Goal: Use online tool/utility: Utilize a website feature to perform a specific function

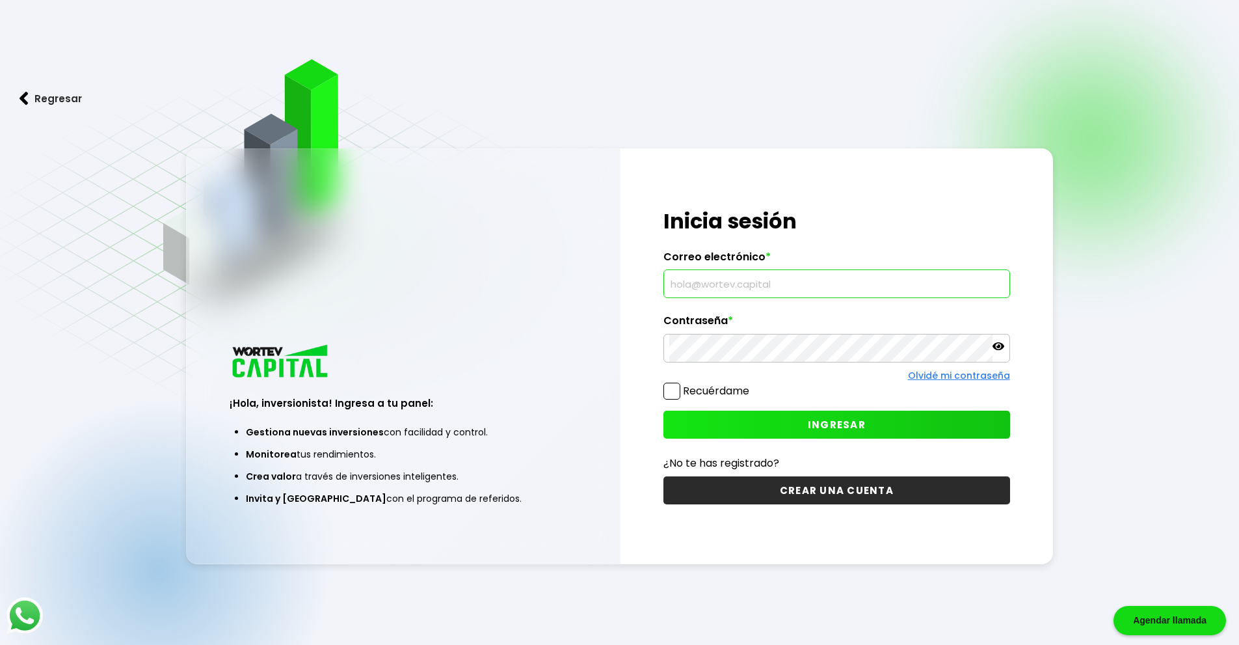
click at [727, 290] on input "text" at bounding box center [836, 283] width 335 height 27
type input "[EMAIL_ADDRESS][DOMAIN_NAME]"
click at [852, 429] on span "INGRESAR" at bounding box center [837, 425] width 58 height 14
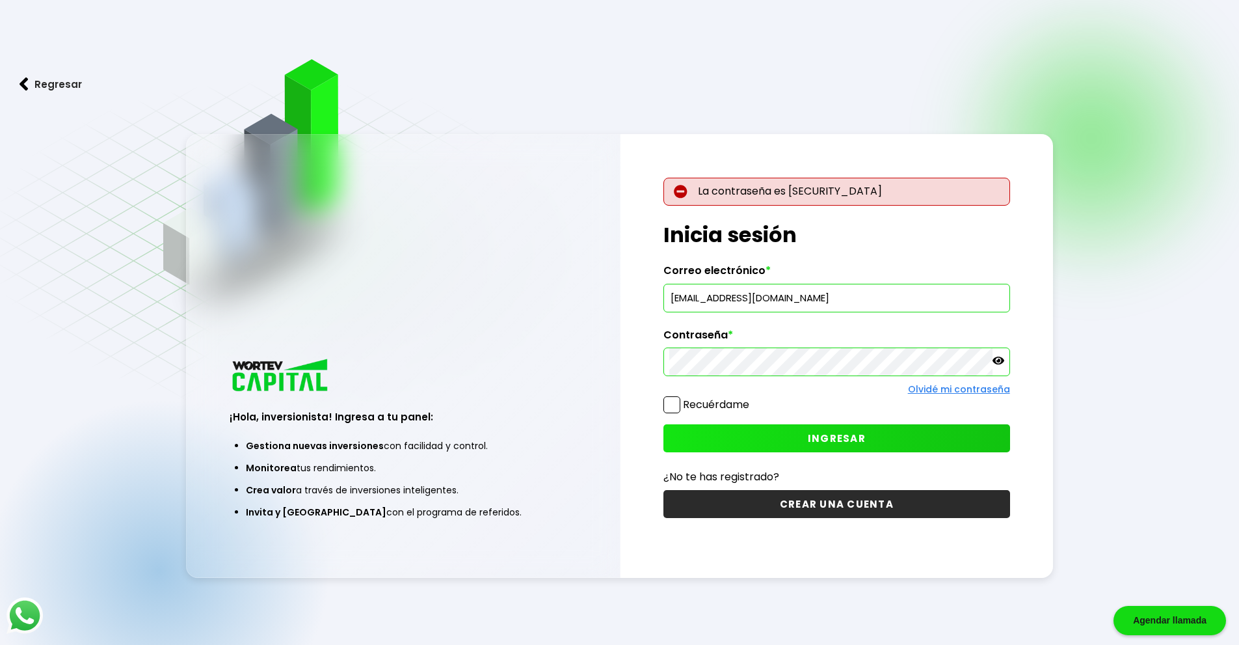
click at [998, 365] on icon at bounding box center [999, 361] width 12 height 12
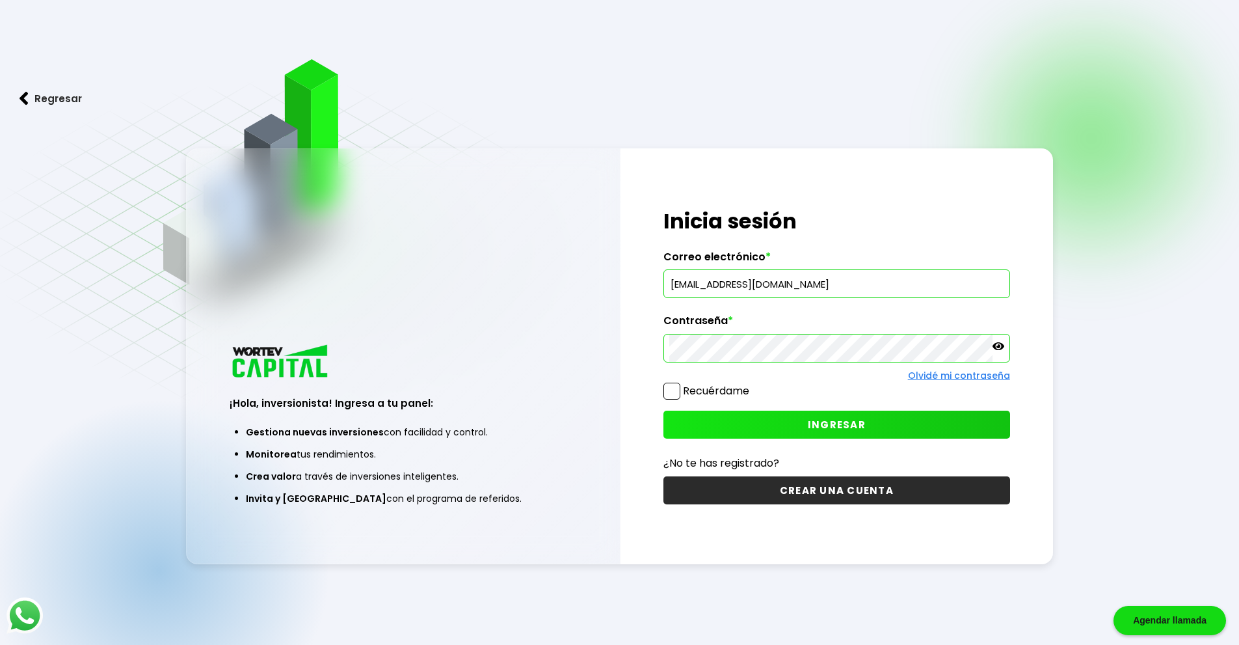
click at [824, 430] on span "INGRESAR" at bounding box center [837, 425] width 58 height 14
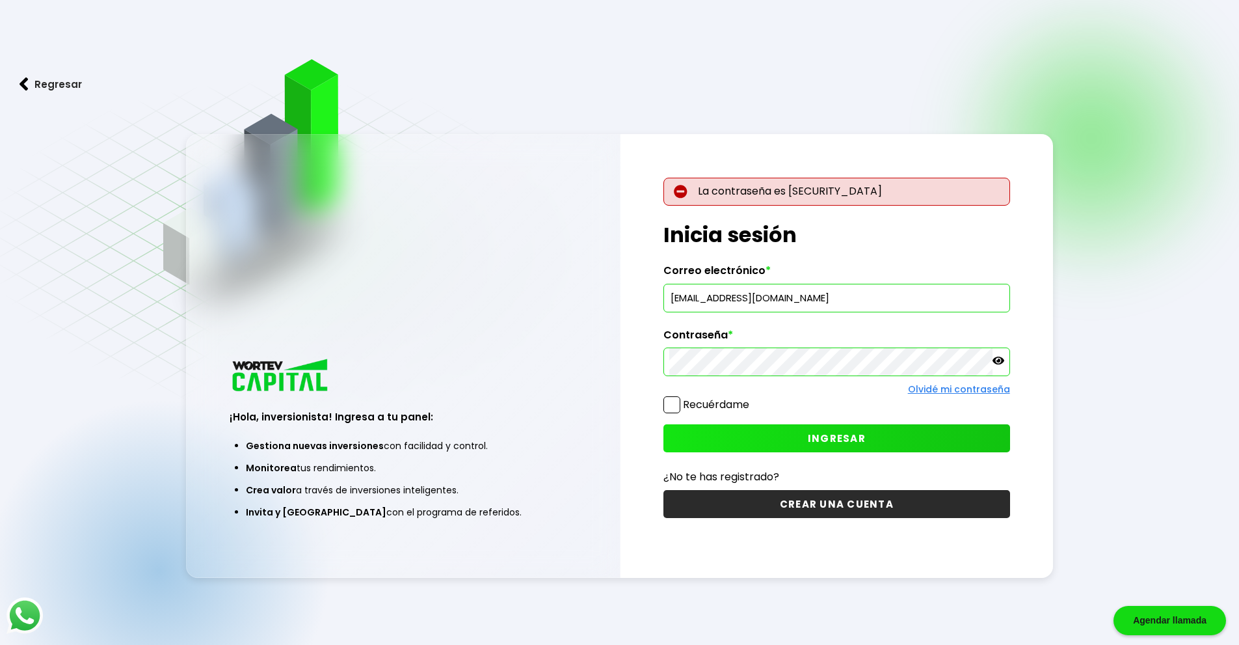
click at [621, 377] on div "La contraseña es [SECURITY_DATA] ¡Hola, inversionista! Ingresa tus credenciales…" at bounding box center [837, 356] width 433 height 444
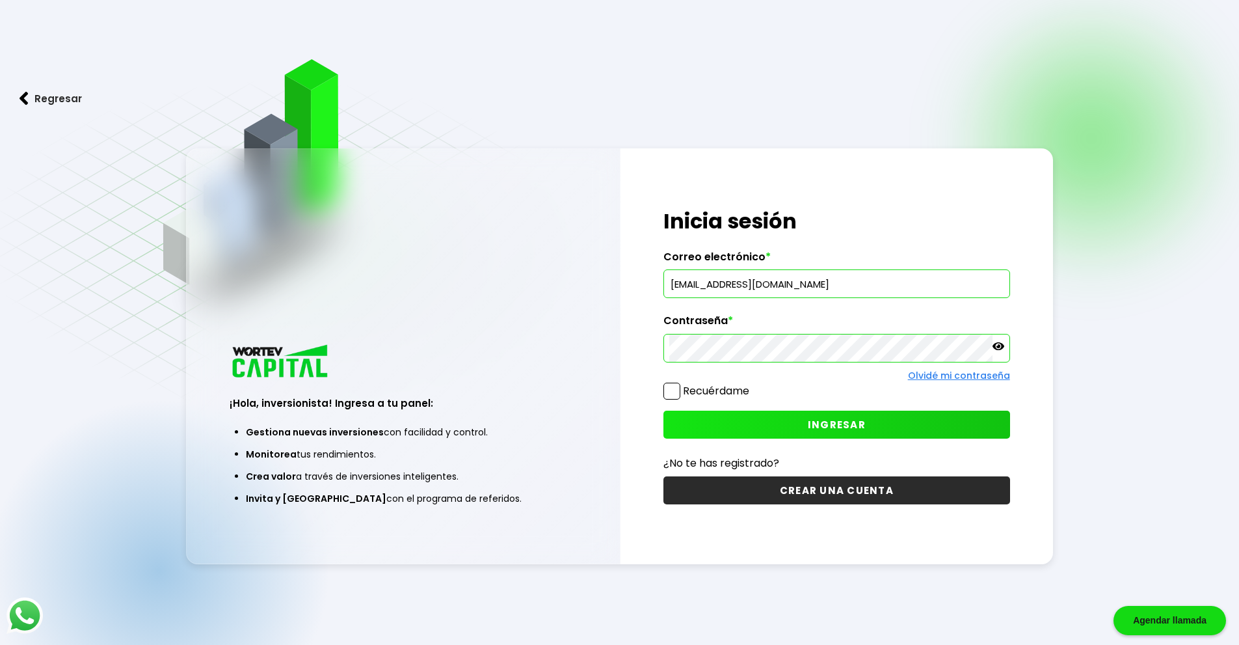
click at [720, 429] on button "INGRESAR" at bounding box center [837, 425] width 347 height 28
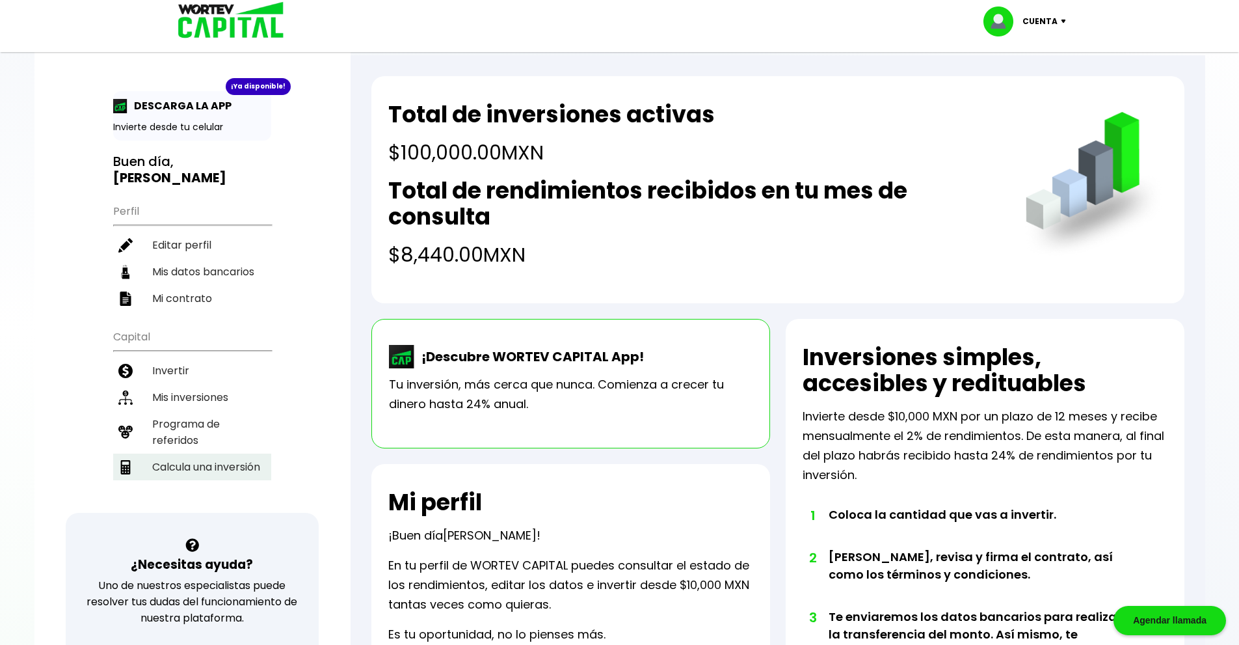
click at [194, 463] on li "Calcula una inversión" at bounding box center [192, 466] width 158 height 27
select select "1"
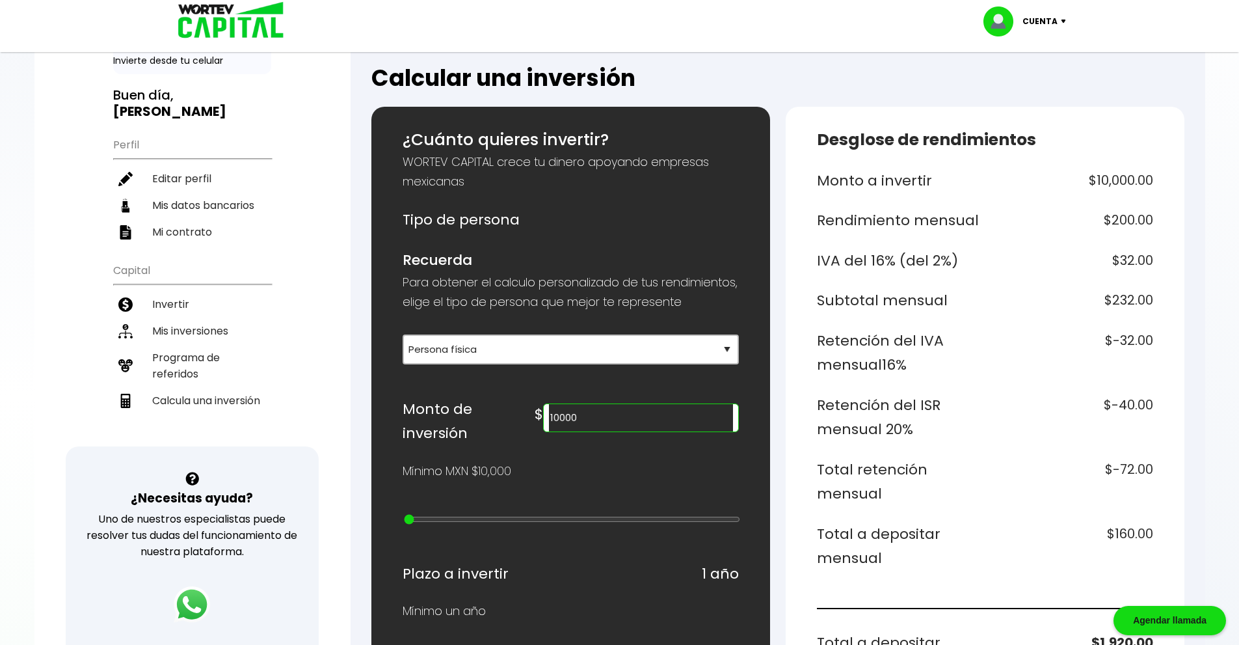
scroll to position [130, 0]
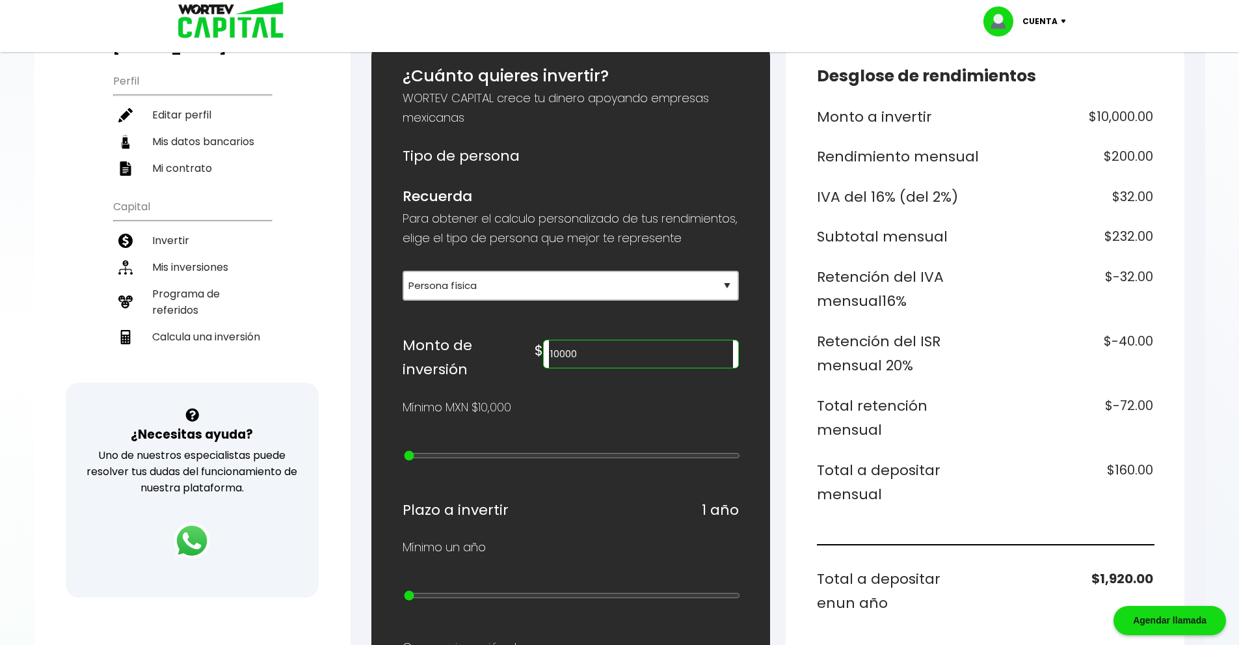
click at [671, 368] on input "10000" at bounding box center [640, 353] width 183 height 27
type input "1"
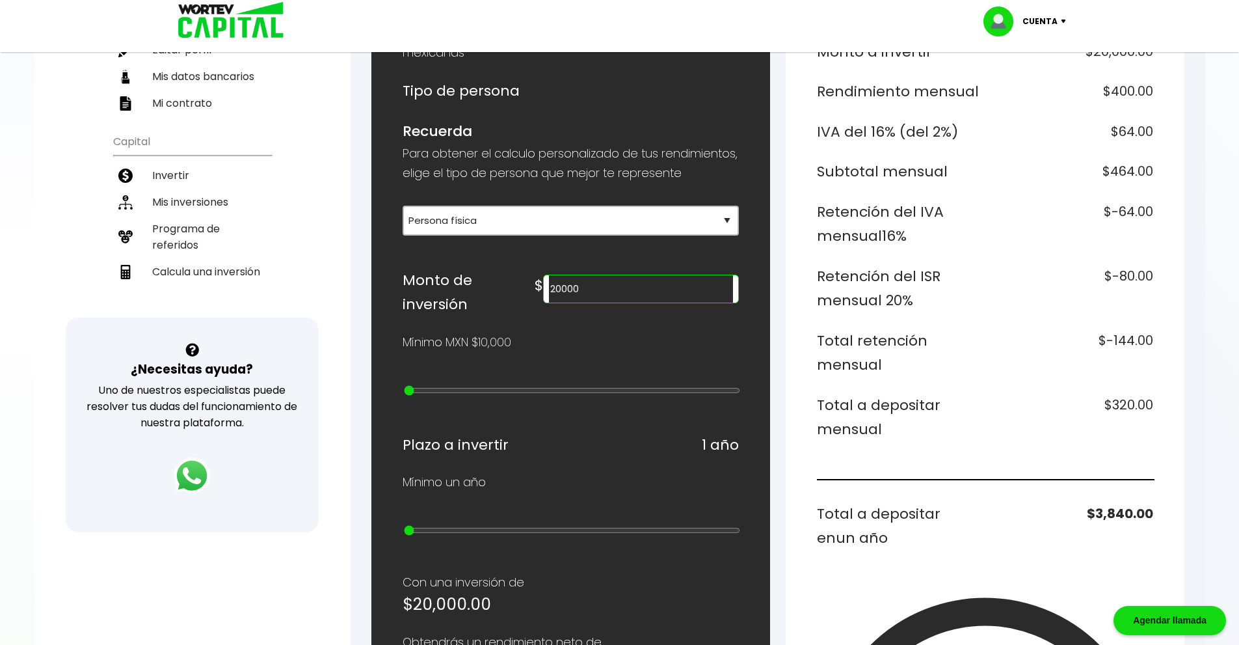
scroll to position [87, 0]
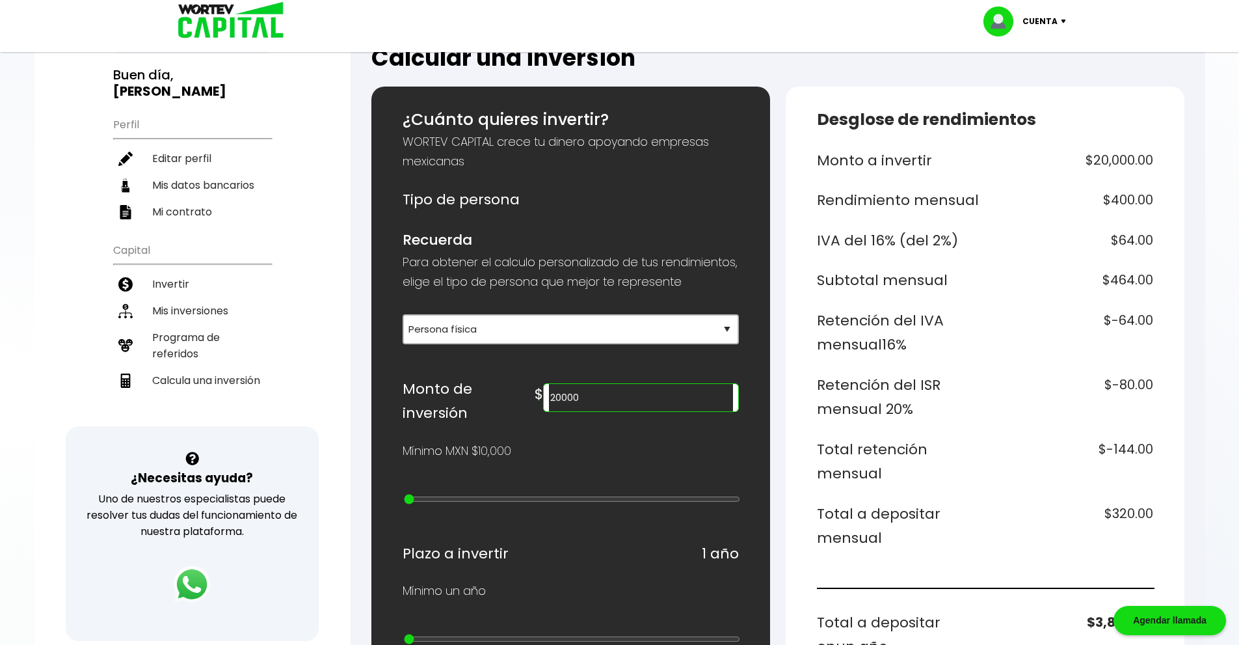
click at [691, 411] on input "20000" at bounding box center [640, 397] width 183 height 27
type input "2"
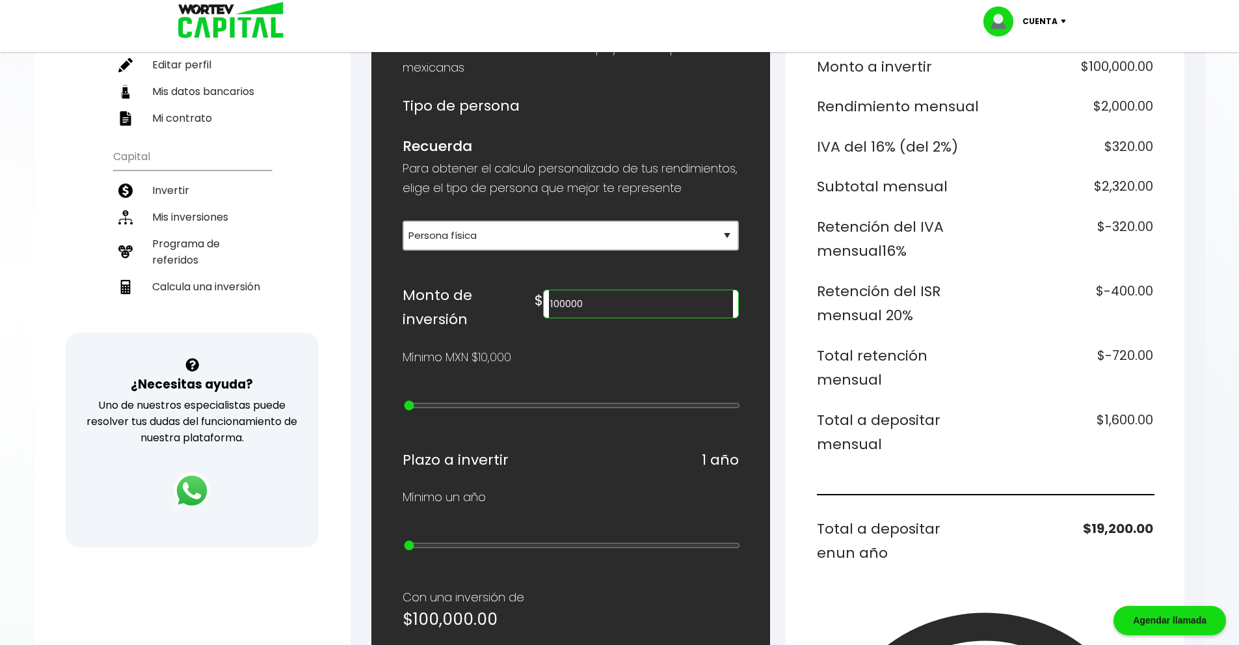
scroll to position [268, 0]
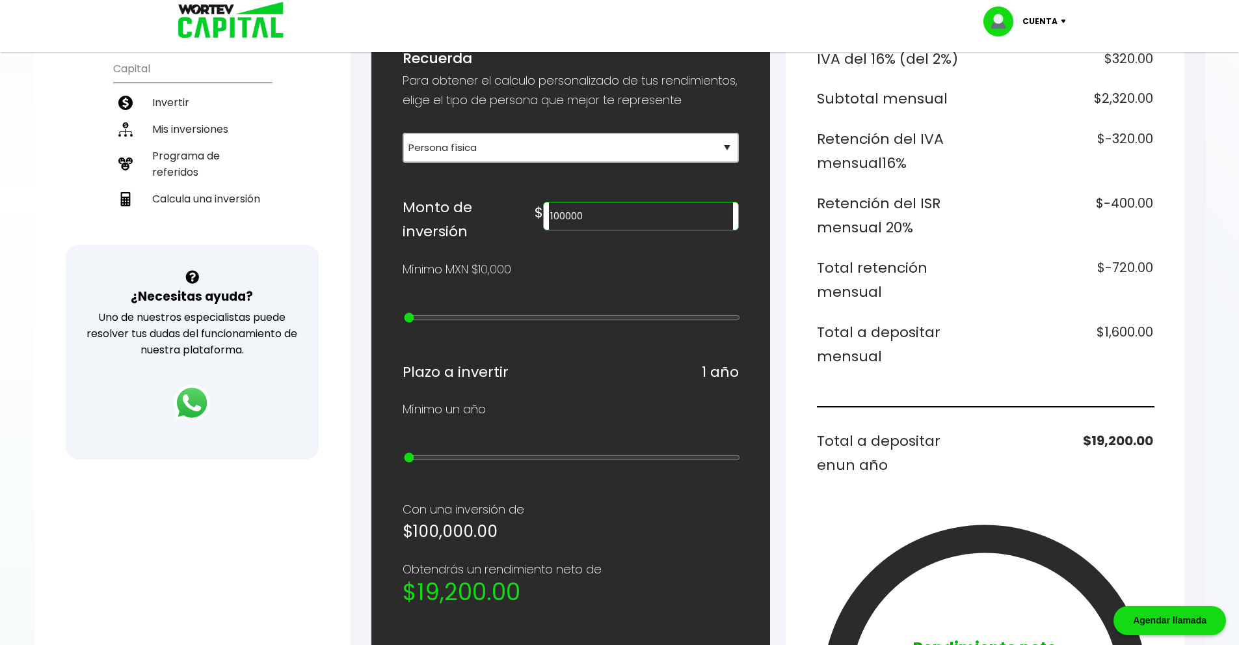
drag, startPoint x: 654, startPoint y: 236, endPoint x: 554, endPoint y: 243, distance: 101.1
click at [554, 243] on div "Monto de inversión $ 100000" at bounding box center [571, 219] width 336 height 49
drag, startPoint x: 658, startPoint y: 232, endPoint x: 556, endPoint y: 249, distance: 102.9
click at [556, 244] on div "Monto de inversión $ 32500" at bounding box center [571, 219] width 336 height 49
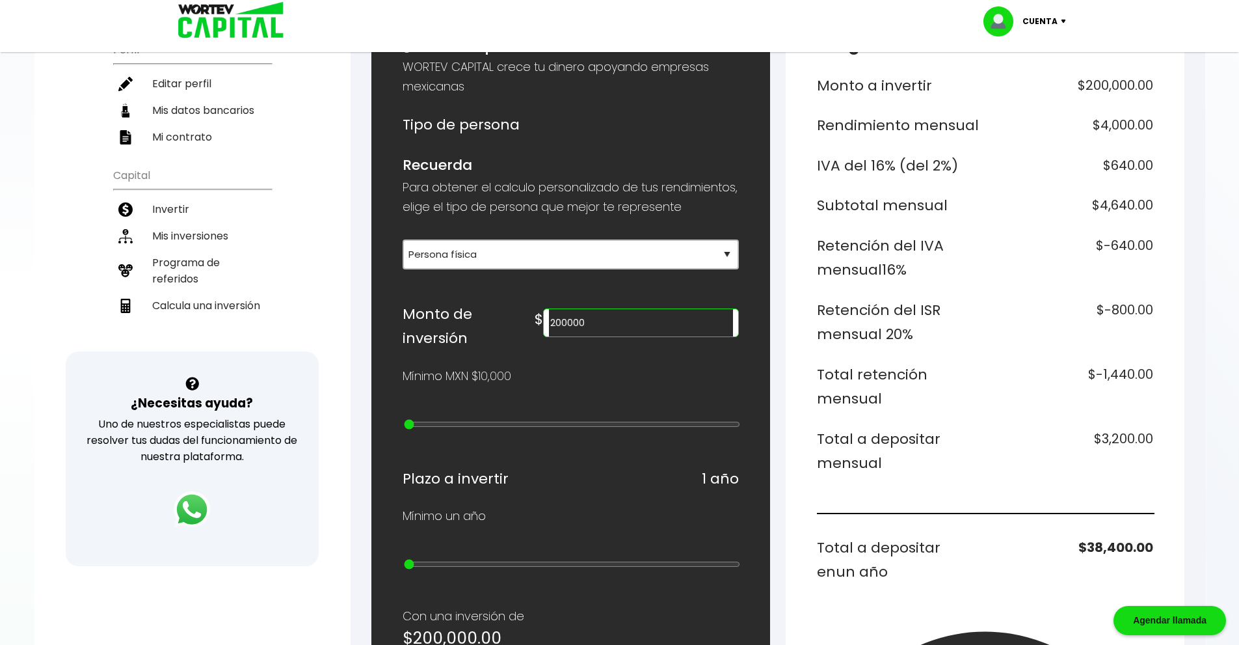
scroll to position [138, 0]
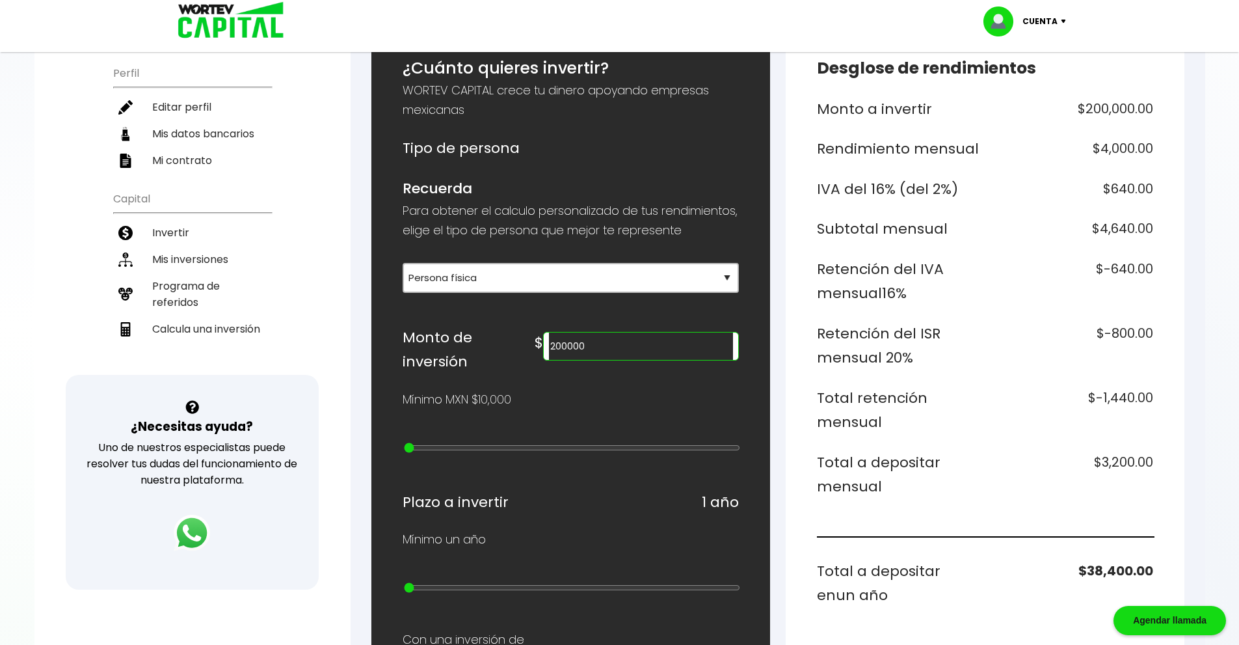
drag, startPoint x: 669, startPoint y: 369, endPoint x: 569, endPoint y: 368, distance: 100.2
click at [569, 368] on div "Monto de inversión $ 200000" at bounding box center [571, 349] width 336 height 49
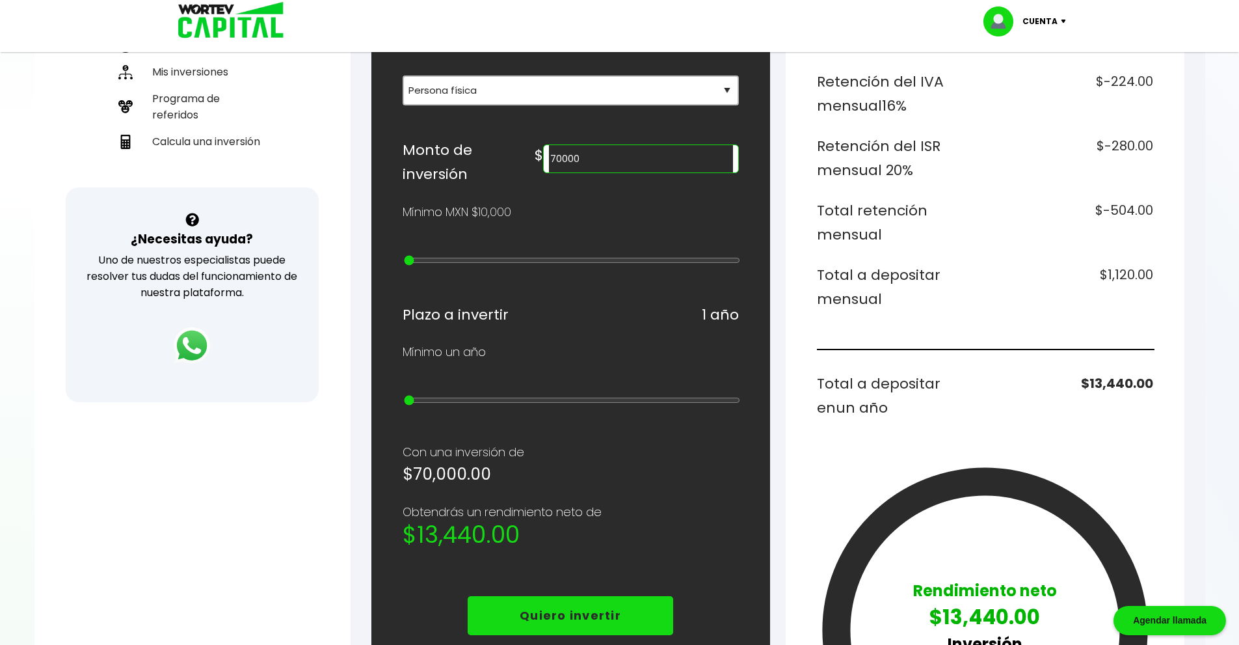
scroll to position [130, 0]
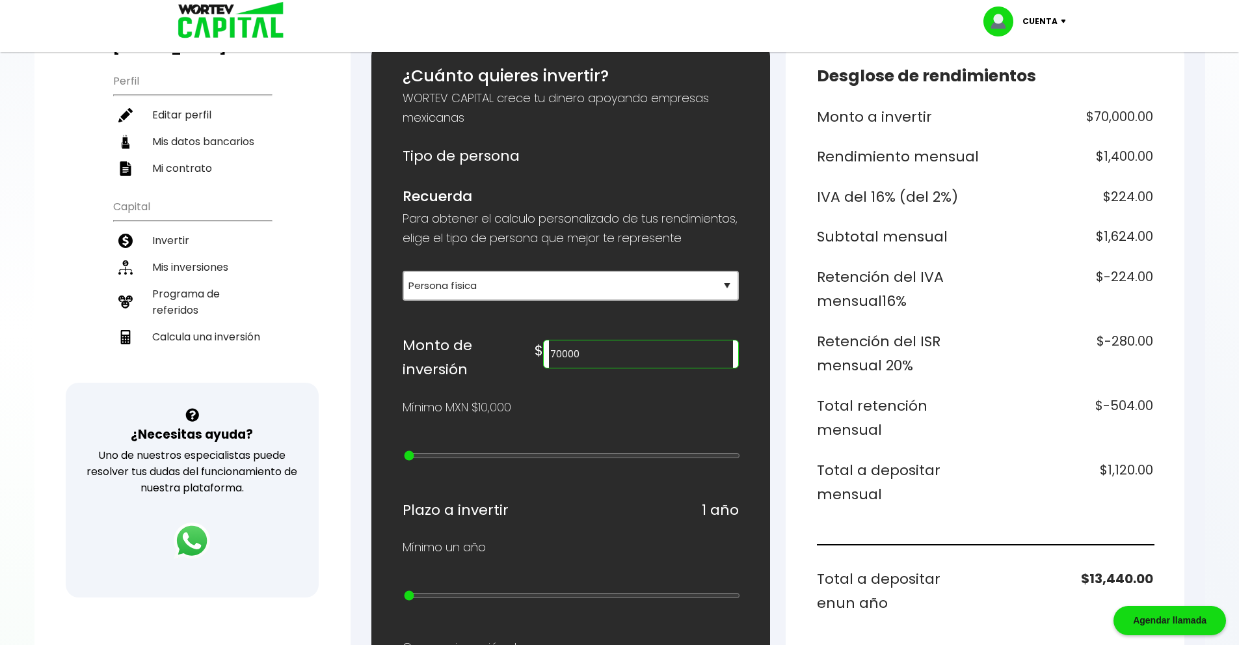
click at [664, 368] on input "70000" at bounding box center [640, 353] width 183 height 27
type input "7"
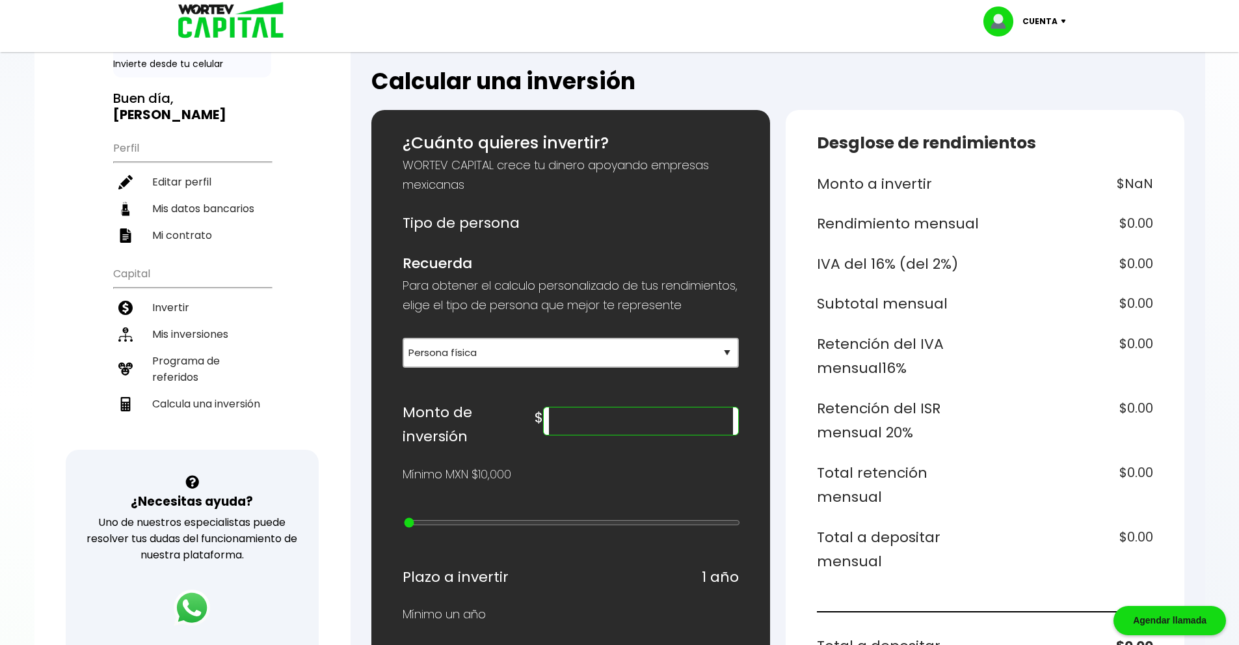
scroll to position [0, 0]
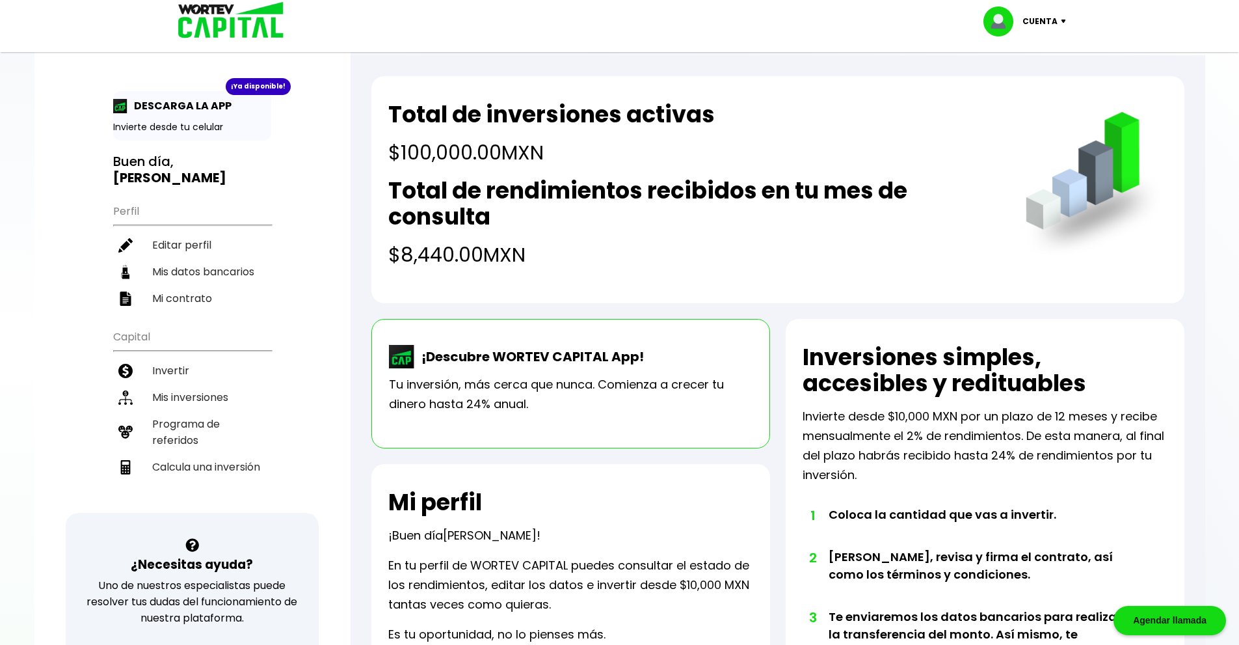
click at [1058, 21] on img at bounding box center [1067, 22] width 18 height 4
click at [1040, 87] on li "Cerrar sesión" at bounding box center [1027, 87] width 104 height 27
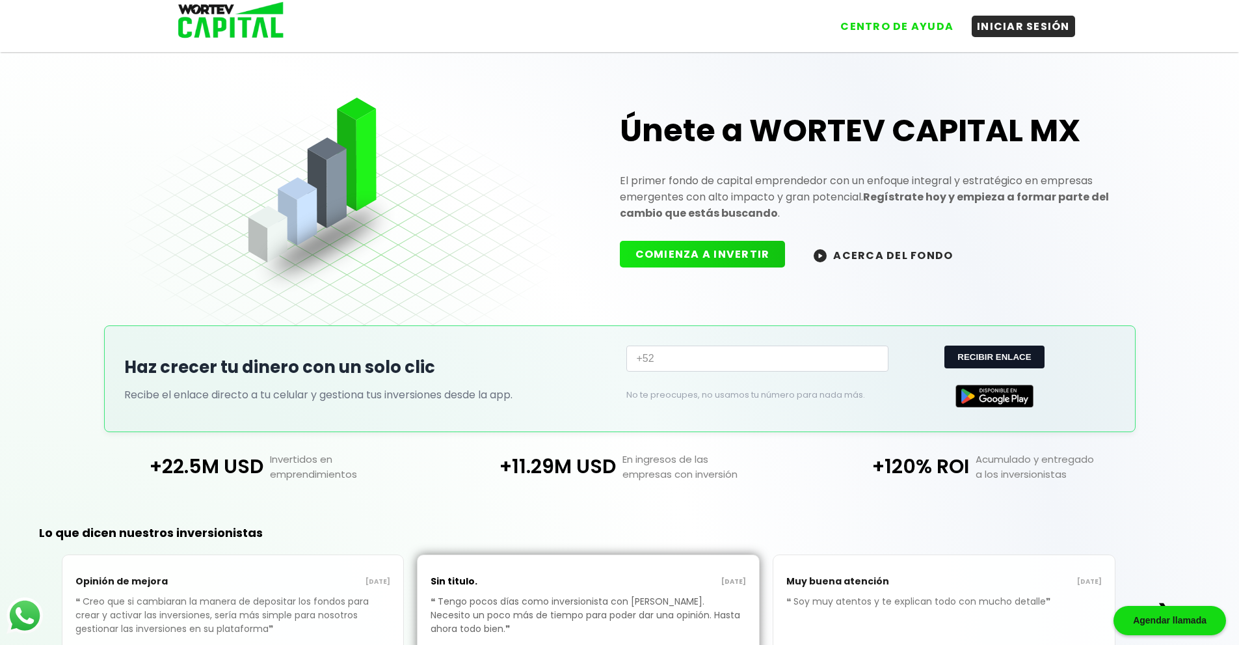
click at [0, 435] on div "Únete a WORTEV CAPITAL MX El primer fondo de capital emprendedor con un enfoque…" at bounding box center [619, 383] width 1239 height 701
